Goal: Information Seeking & Learning: Learn about a topic

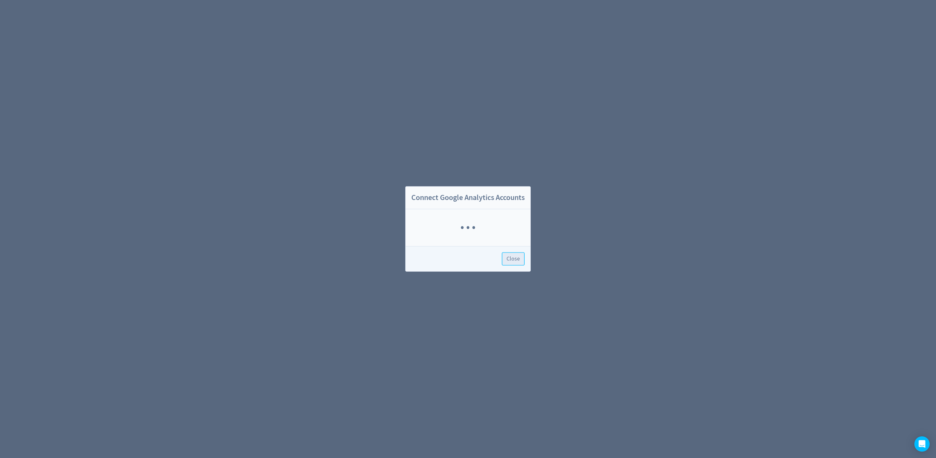
click at [513, 263] on button "Close" at bounding box center [513, 258] width 23 height 13
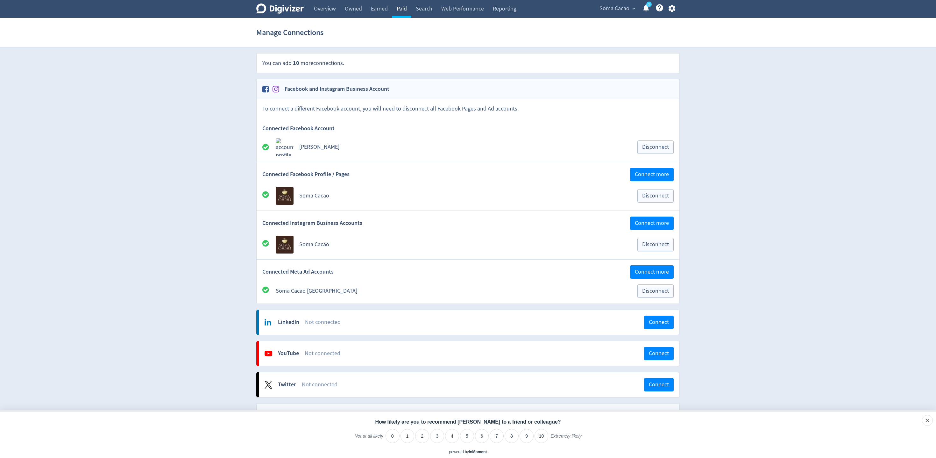
click at [403, 3] on link "Paid" at bounding box center [401, 9] width 19 height 18
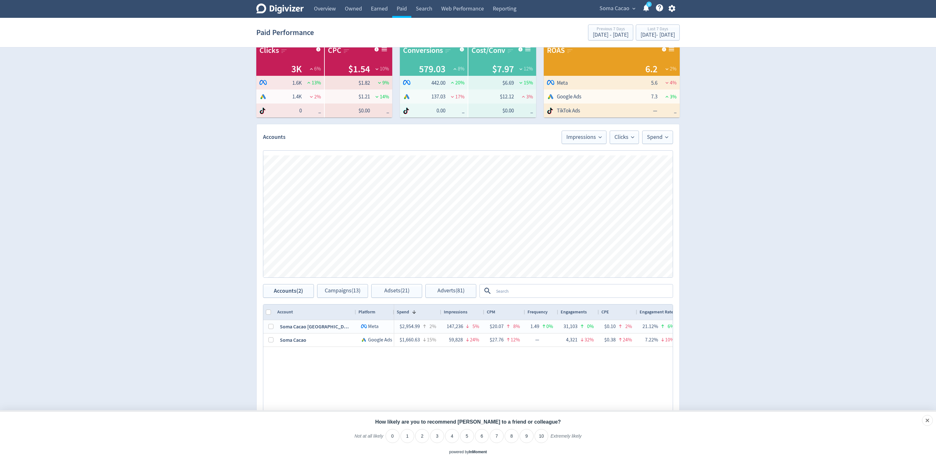
scroll to position [153, 0]
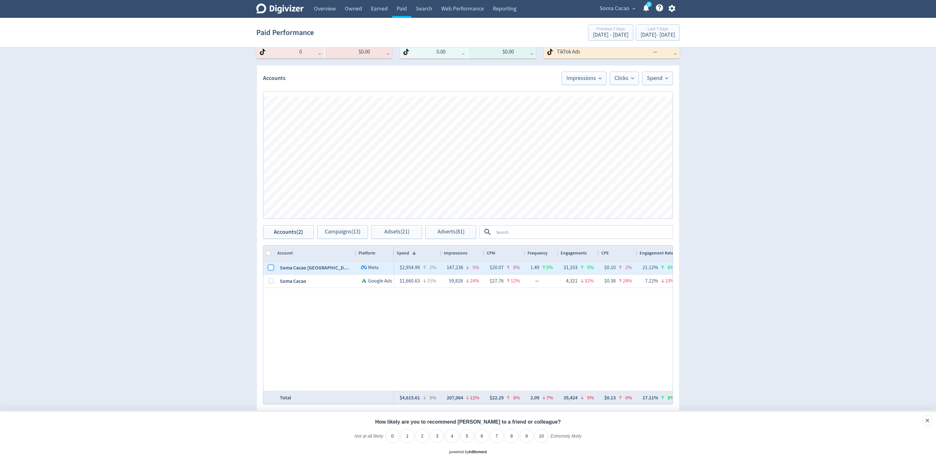
click at [272, 269] on input "Press Space to toggle row selection (unchecked)" at bounding box center [270, 267] width 5 height 5
checkbox input "true"
checkbox input "false"
click at [407, 233] on span "Adsets (10)" at bounding box center [396, 232] width 25 height 6
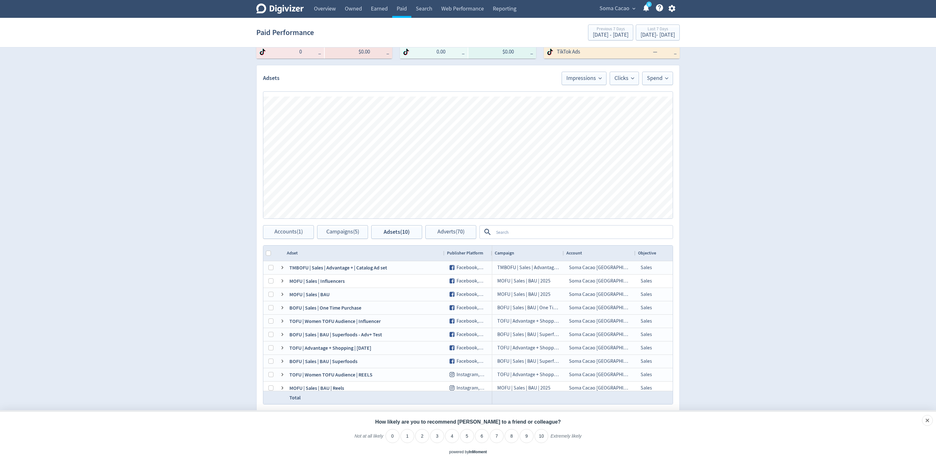
drag, startPoint x: 354, startPoint y: 253, endPoint x: 443, endPoint y: 256, distance: 88.5
click at [443, 256] on div at bounding box center [444, 252] width 3 height 15
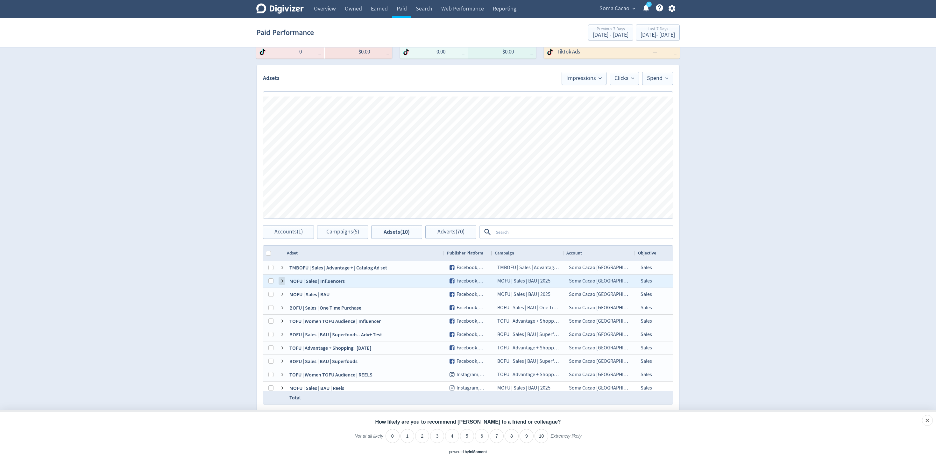
click at [282, 281] on span at bounding box center [282, 280] width 5 height 5
click at [299, 284] on div "MOFU | Sales | Influencers" at bounding box center [364, 280] width 160 height 13
drag, startPoint x: 270, startPoint y: 281, endPoint x: 284, endPoint y: 281, distance: 14.3
click at [270, 281] on input "Press Space to toggle row selection (unchecked)" at bounding box center [270, 280] width 5 height 5
checkbox input "true"
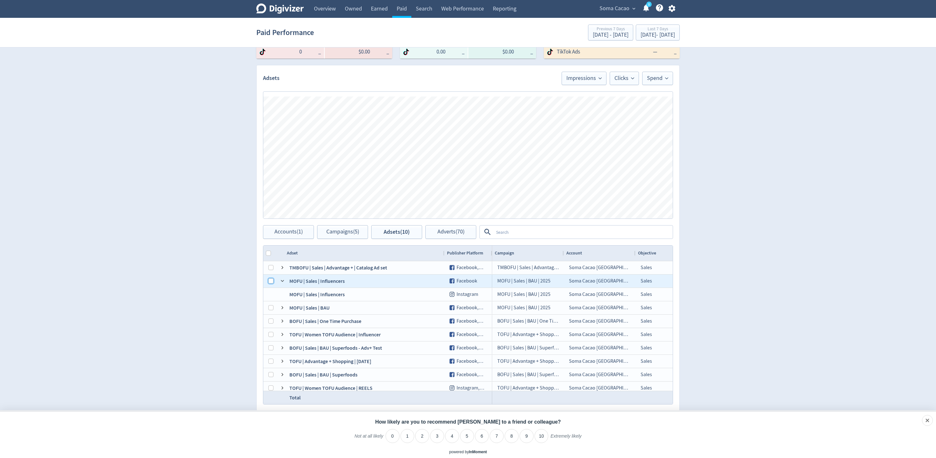
checkbox input "false"
checkbox input "true"
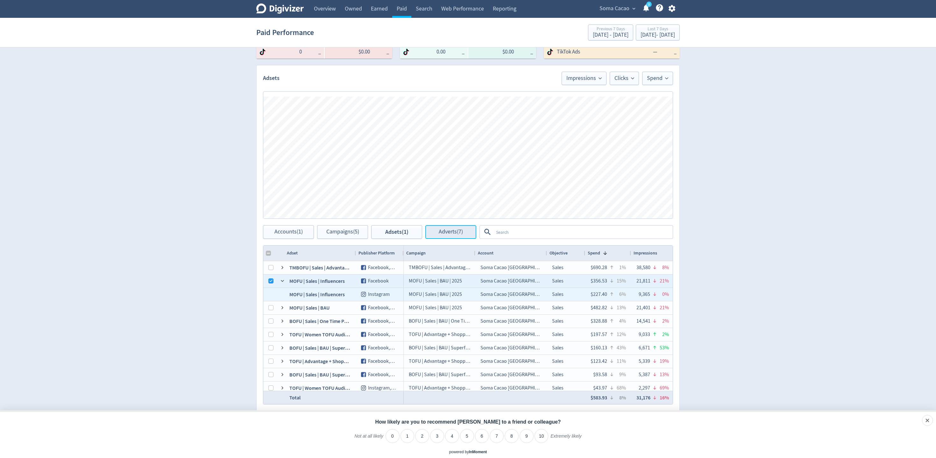
click at [444, 238] on button "Adverts (7)" at bounding box center [450, 232] width 51 height 14
